Goal: Task Accomplishment & Management: Manage account settings

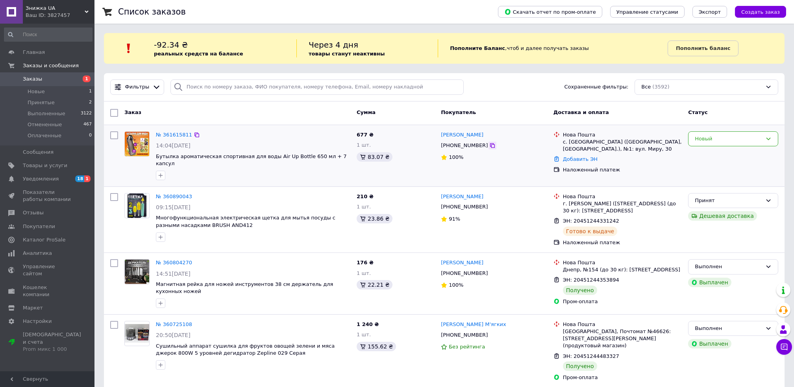
click at [490, 146] on icon at bounding box center [492, 145] width 5 height 5
click at [171, 135] on link "№ 361615811" at bounding box center [174, 135] width 36 height 6
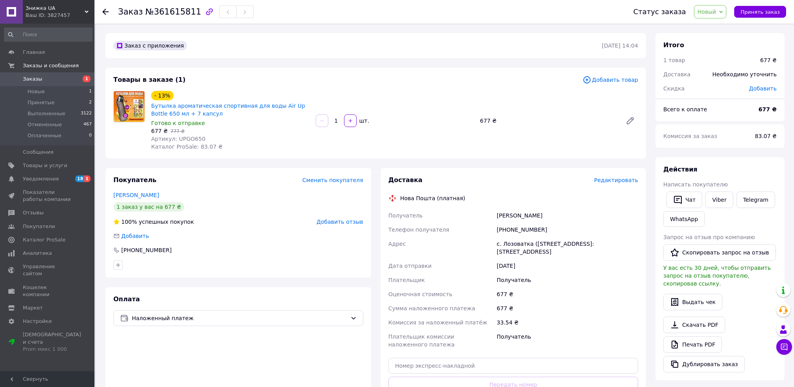
click at [62, 79] on span "Заказы" at bounding box center [48, 79] width 50 height 7
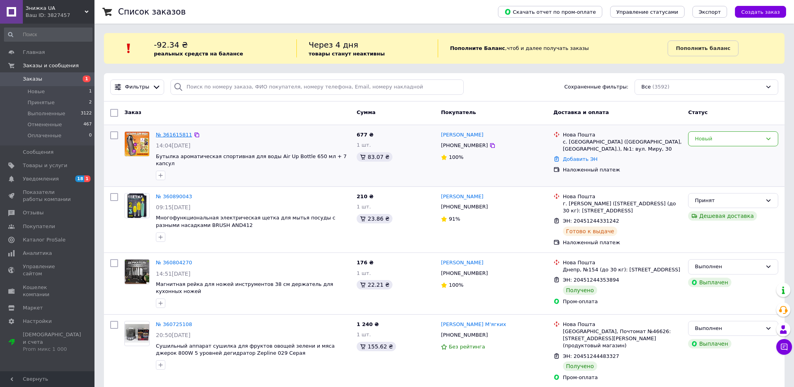
click at [167, 131] on div "№ 361615811" at bounding box center [174, 135] width 38 height 9
click at [167, 136] on link "№ 361615811" at bounding box center [174, 135] width 36 height 6
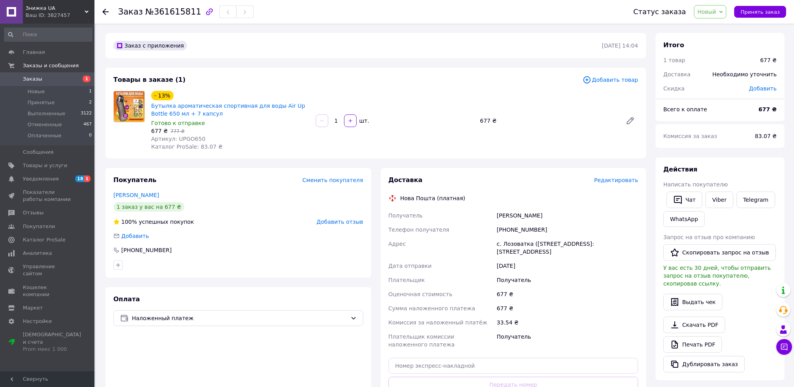
click at [82, 76] on span "1" at bounding box center [84, 79] width 22 height 7
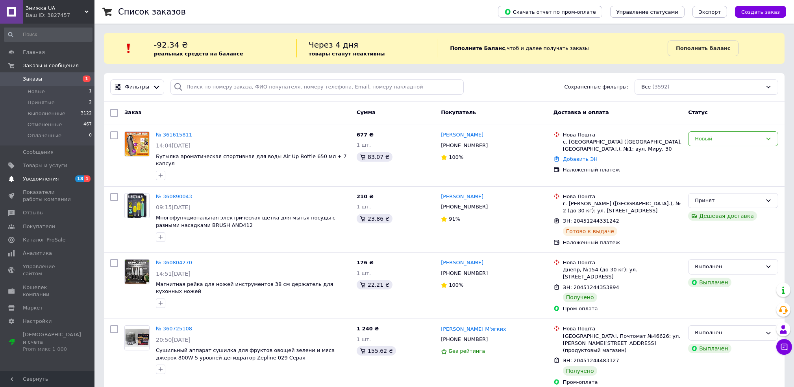
click at [71, 174] on link "Уведомления 18 1" at bounding box center [48, 178] width 96 height 13
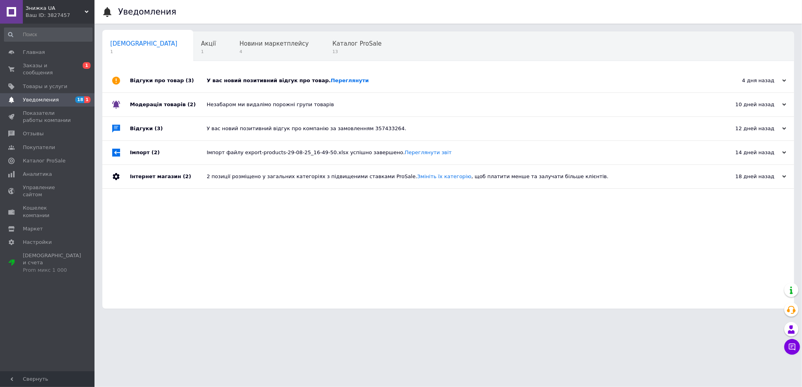
click at [382, 84] on div "У вас новий позитивний відгук про товар. [GEOGRAPHIC_DATA]" at bounding box center [457, 80] width 501 height 7
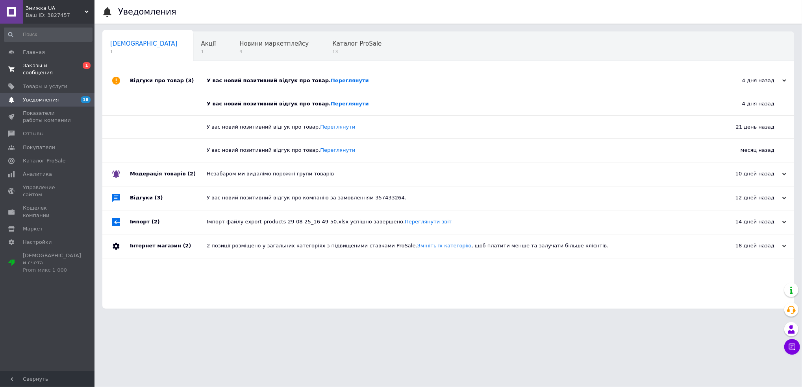
click at [67, 63] on span "Заказы и сообщения" at bounding box center [48, 69] width 50 height 14
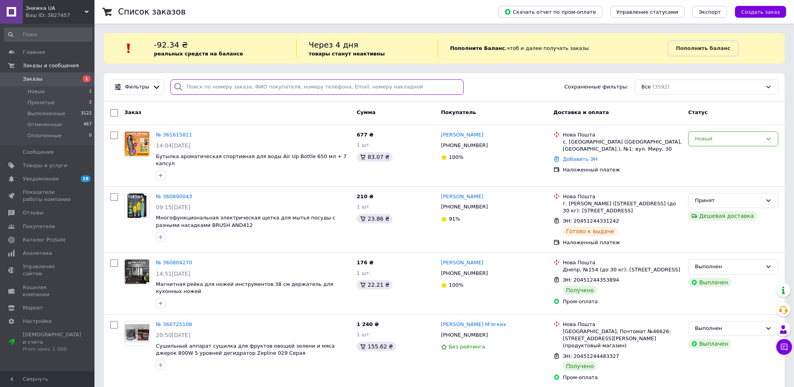
click at [259, 88] on input "search" at bounding box center [316, 87] width 293 height 15
paste input "побережник"
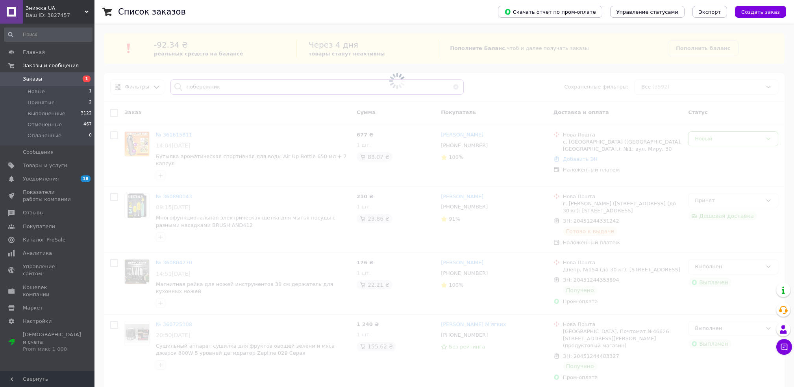
type input "побережник"
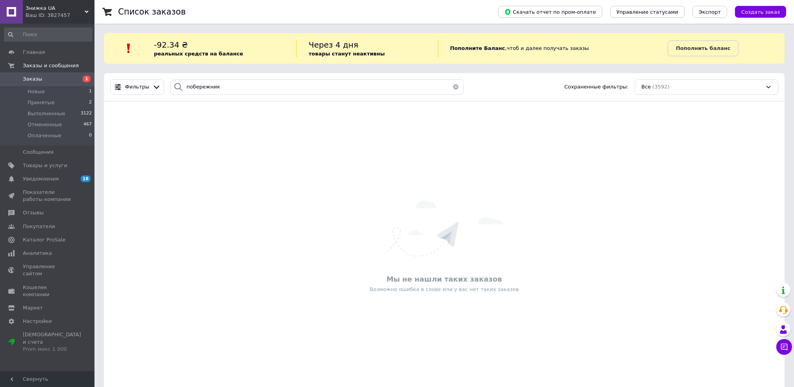
click at [49, 75] on link "Заказы 1" at bounding box center [48, 78] width 96 height 13
click at [62, 84] on link "Заказы 1" at bounding box center [48, 78] width 96 height 13
click at [62, 79] on span "Заказы" at bounding box center [48, 79] width 50 height 7
